Goal: Information Seeking & Learning: Compare options

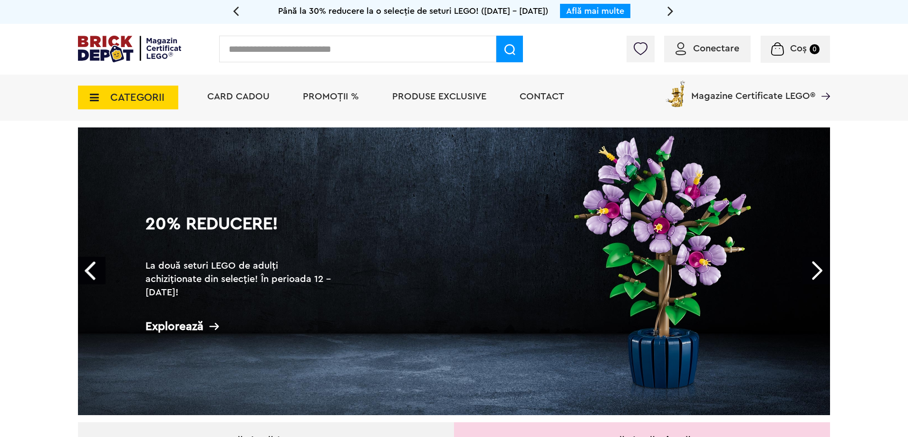
click at [134, 106] on span "CATEGORII" at bounding box center [128, 98] width 100 height 24
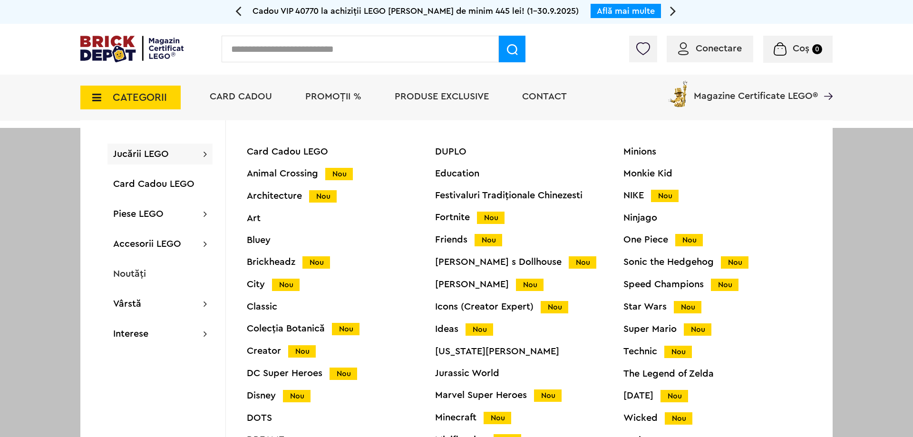
click at [453, 308] on div "Icons (Creator Expert) Nou" at bounding box center [529, 307] width 188 height 10
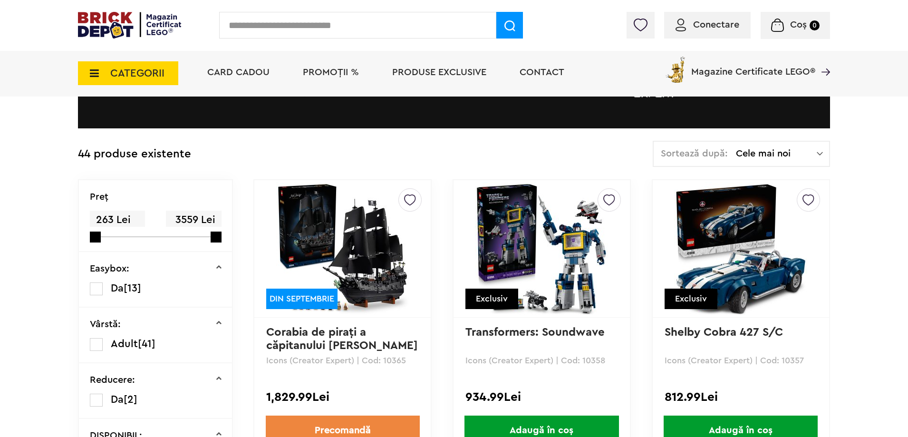
scroll to position [190, 0]
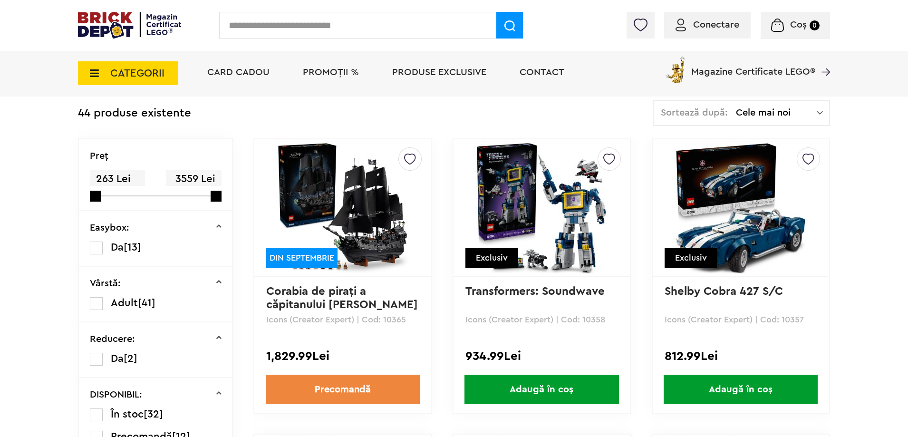
click at [740, 202] on img at bounding box center [740, 207] width 133 height 133
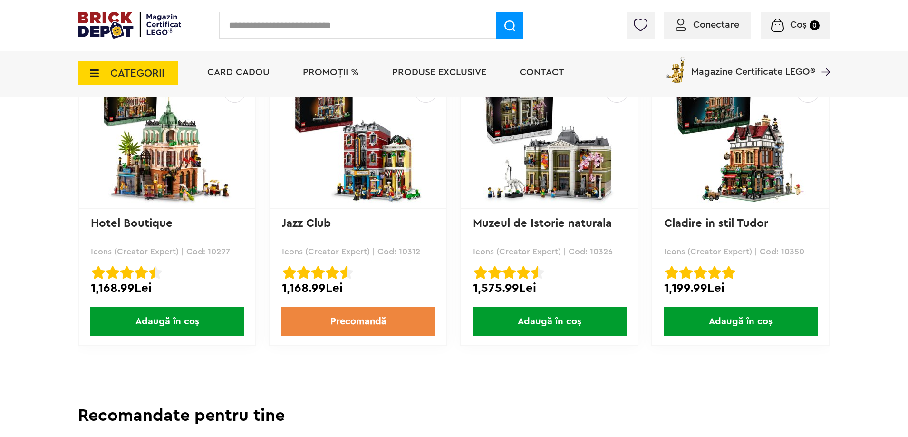
scroll to position [2306, 0]
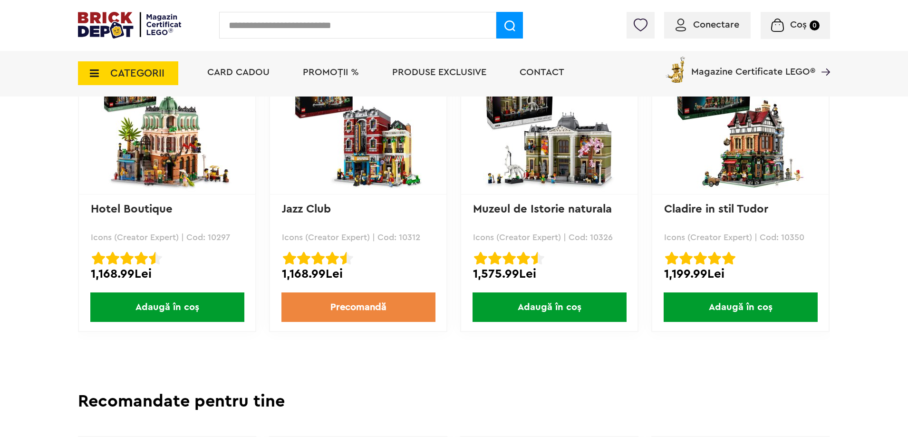
click at [338, 147] on img at bounding box center [358, 125] width 133 height 133
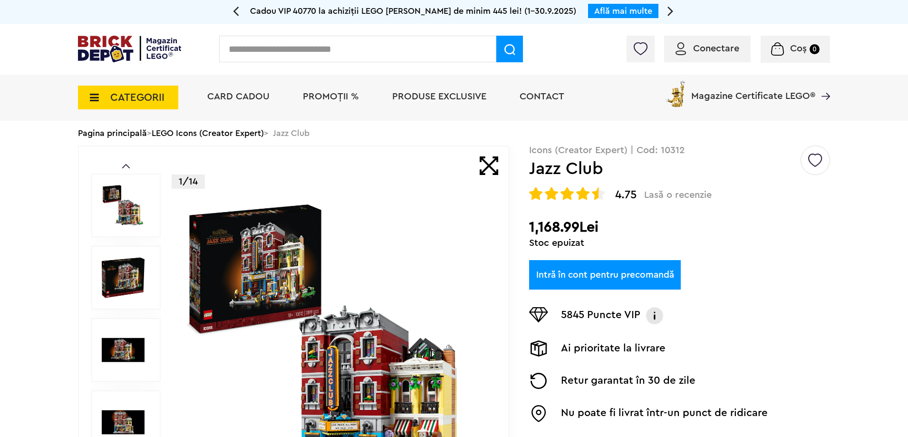
click at [320, 270] on img at bounding box center [335, 350] width 306 height 306
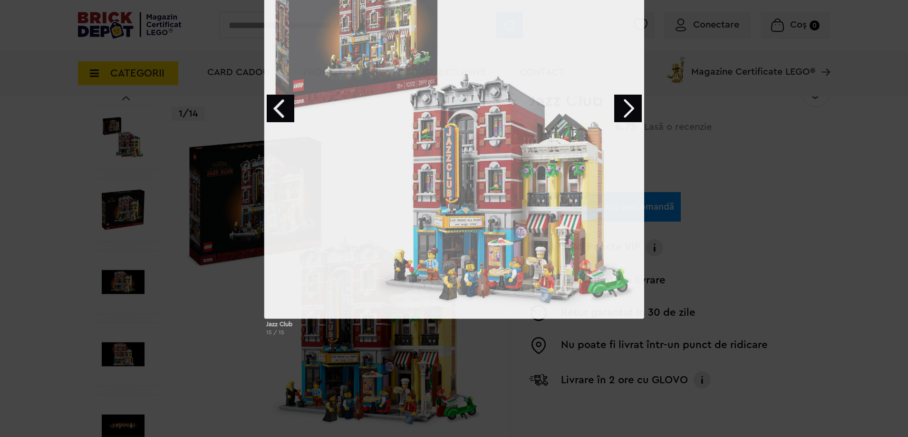
scroll to position [190, 0]
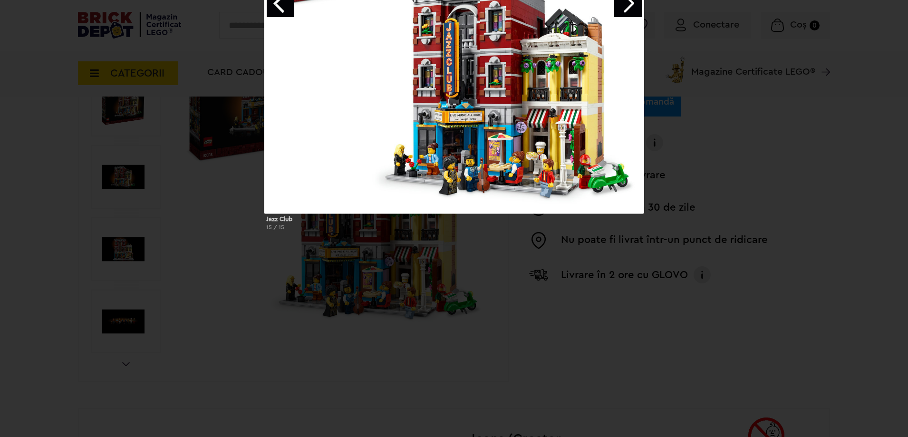
click at [507, 159] on div at bounding box center [454, 24] width 380 height 380
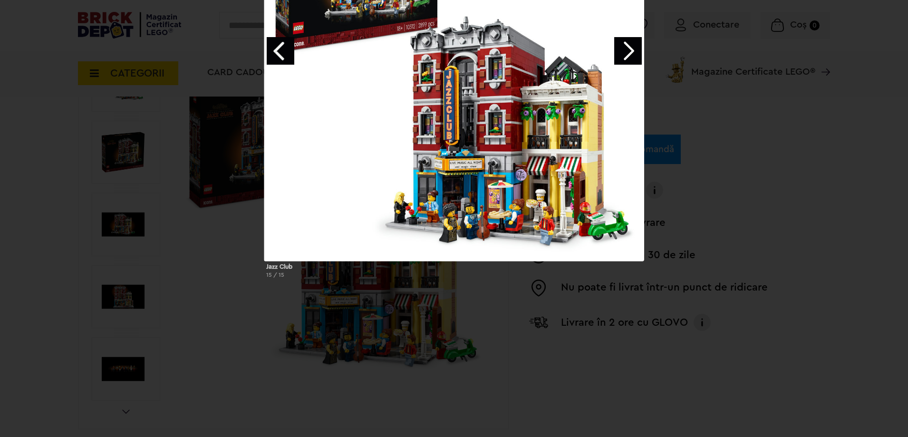
click at [627, 46] on link "Next image" at bounding box center [628, 51] width 28 height 28
click at [626, 48] on link "Next image" at bounding box center [628, 51] width 28 height 28
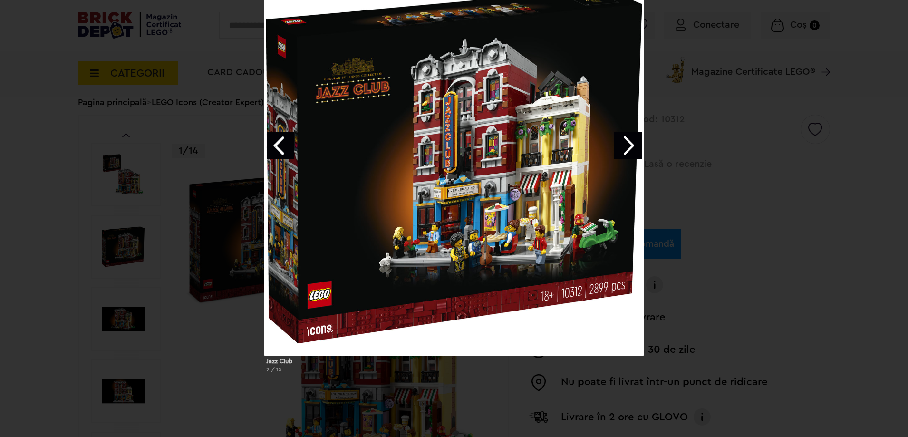
scroll to position [48, 0]
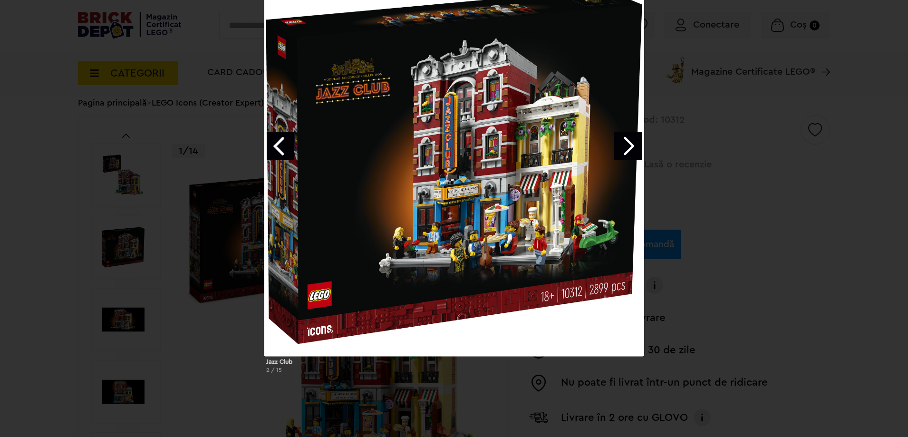
click at [6, 49] on div "Jazz Club 2 / 15" at bounding box center [454, 178] width 908 height 405
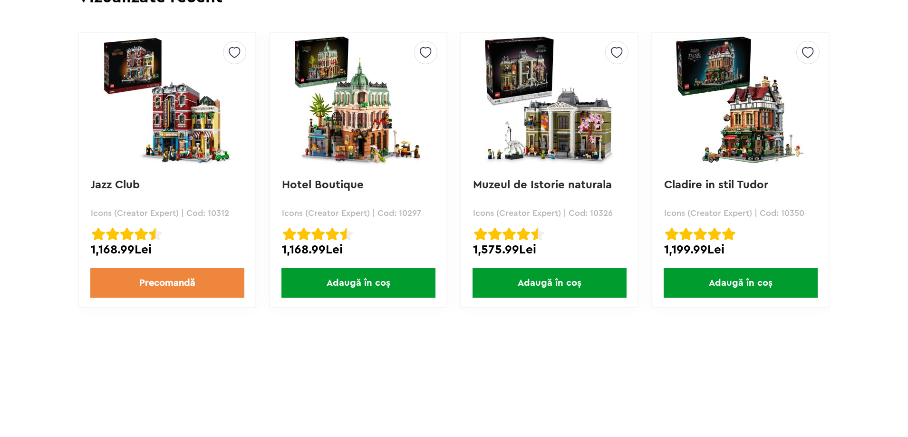
scroll to position [2306, 0]
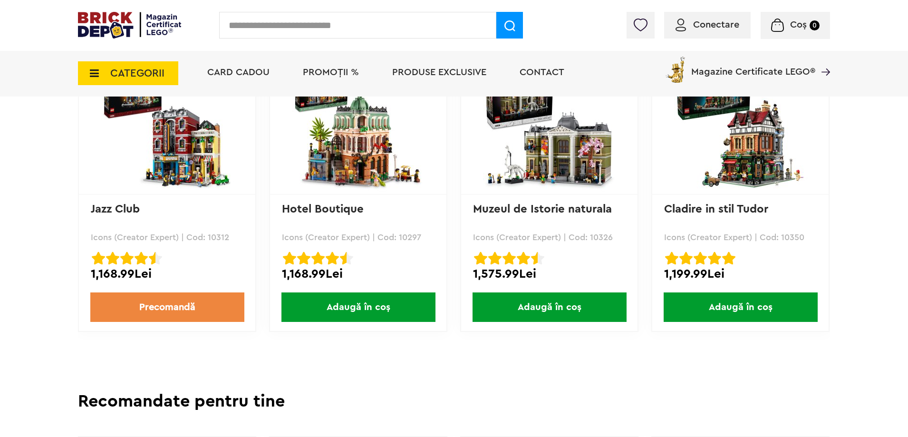
click at [215, 153] on img at bounding box center [167, 125] width 133 height 133
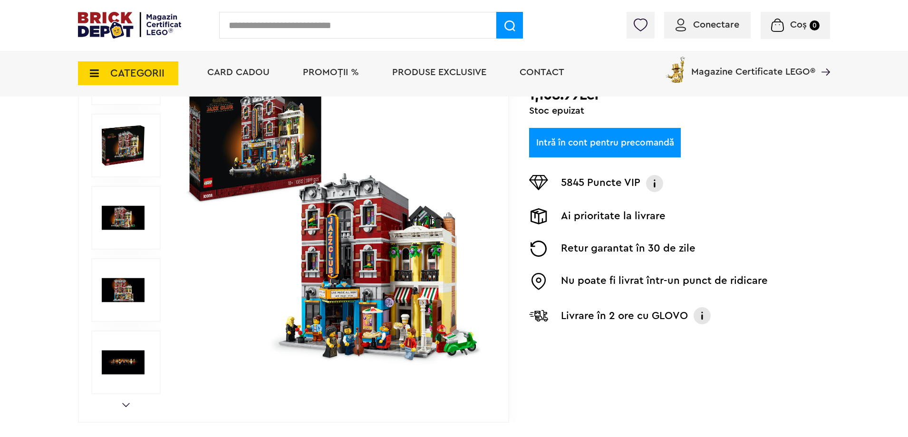
scroll to position [48, 0]
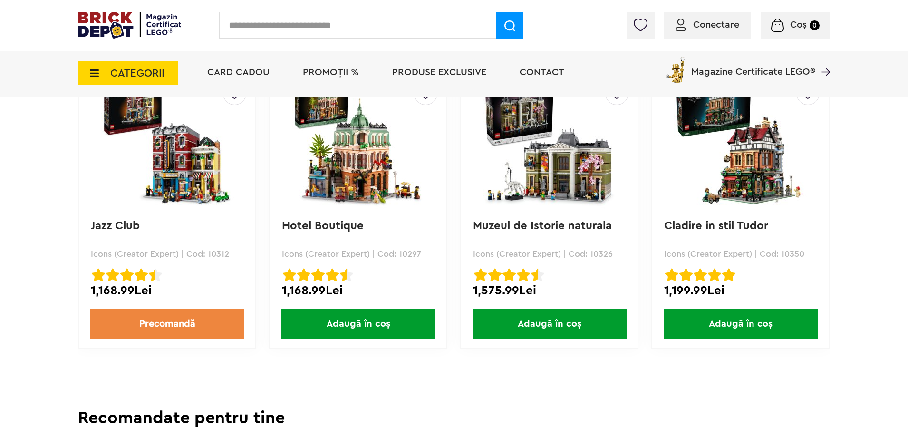
scroll to position [2306, 0]
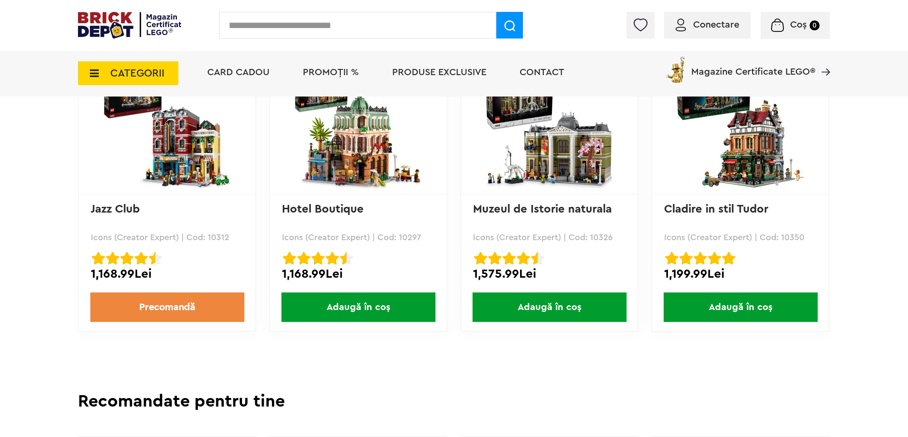
click at [774, 138] on img at bounding box center [740, 125] width 133 height 133
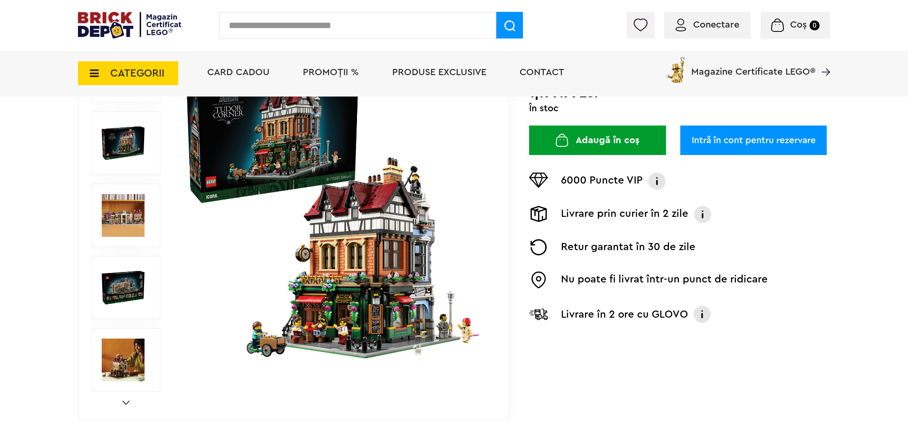
scroll to position [166, 0]
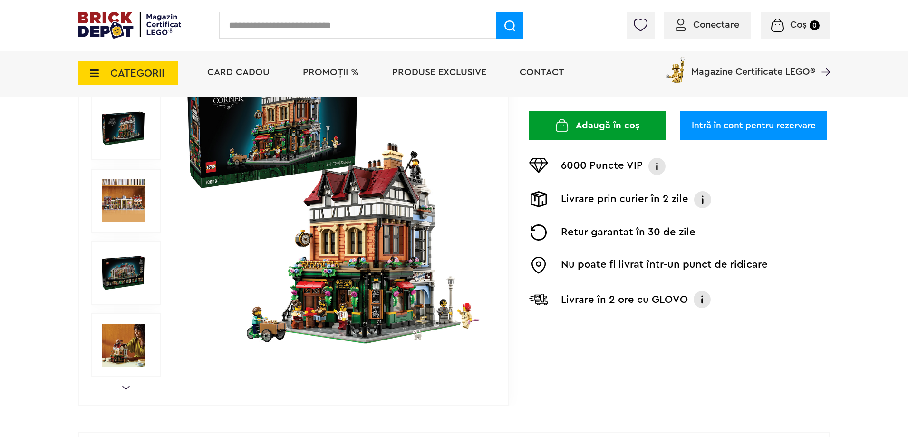
click at [373, 230] on img at bounding box center [335, 201] width 306 height 306
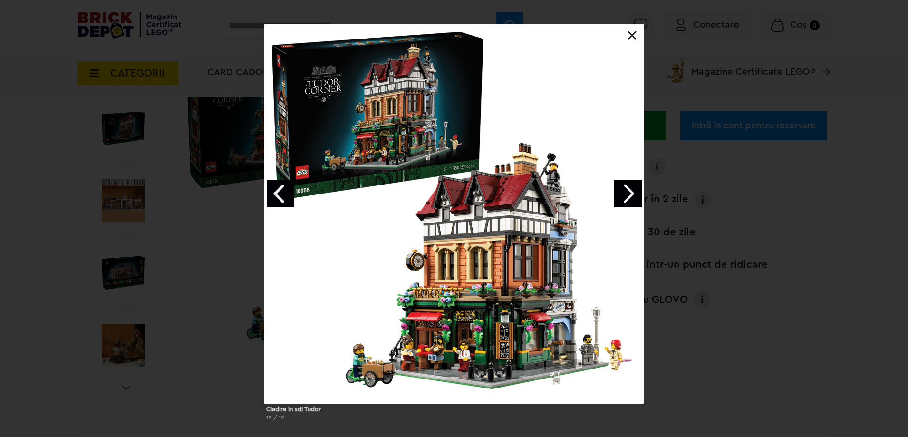
click at [631, 181] on link "Next image" at bounding box center [628, 194] width 28 height 28
click at [637, 192] on link "Next image" at bounding box center [628, 194] width 28 height 28
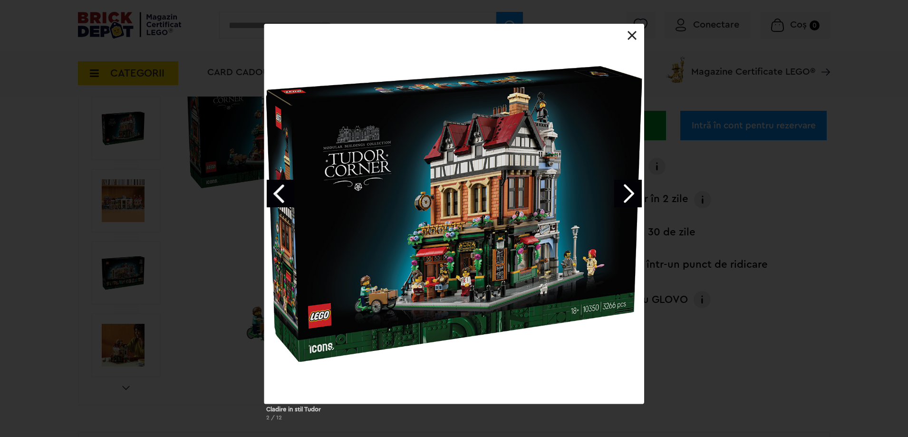
click at [637, 192] on link "Next image" at bounding box center [628, 194] width 28 height 28
